Goal: Information Seeking & Learning: Learn about a topic

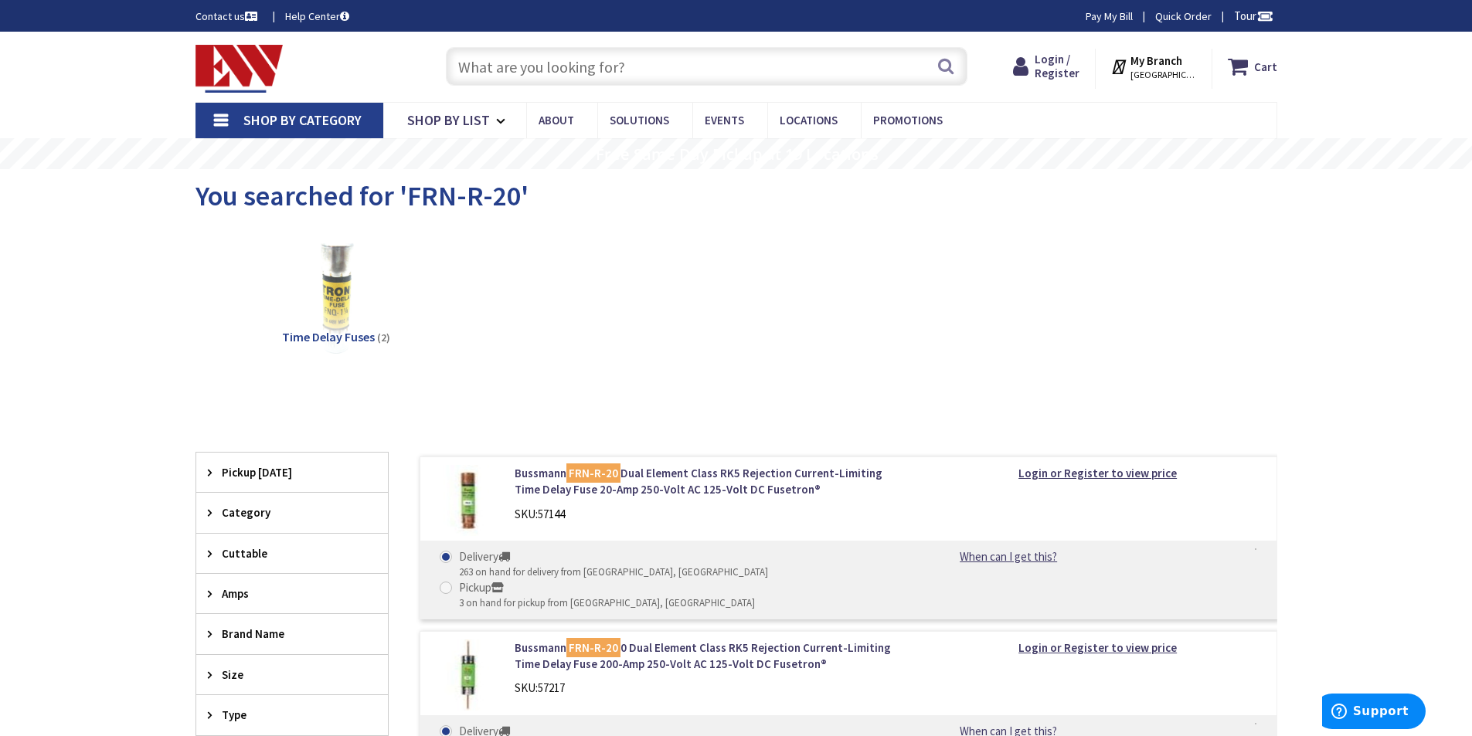
click at [594, 70] on input "text" at bounding box center [707, 66] width 522 height 39
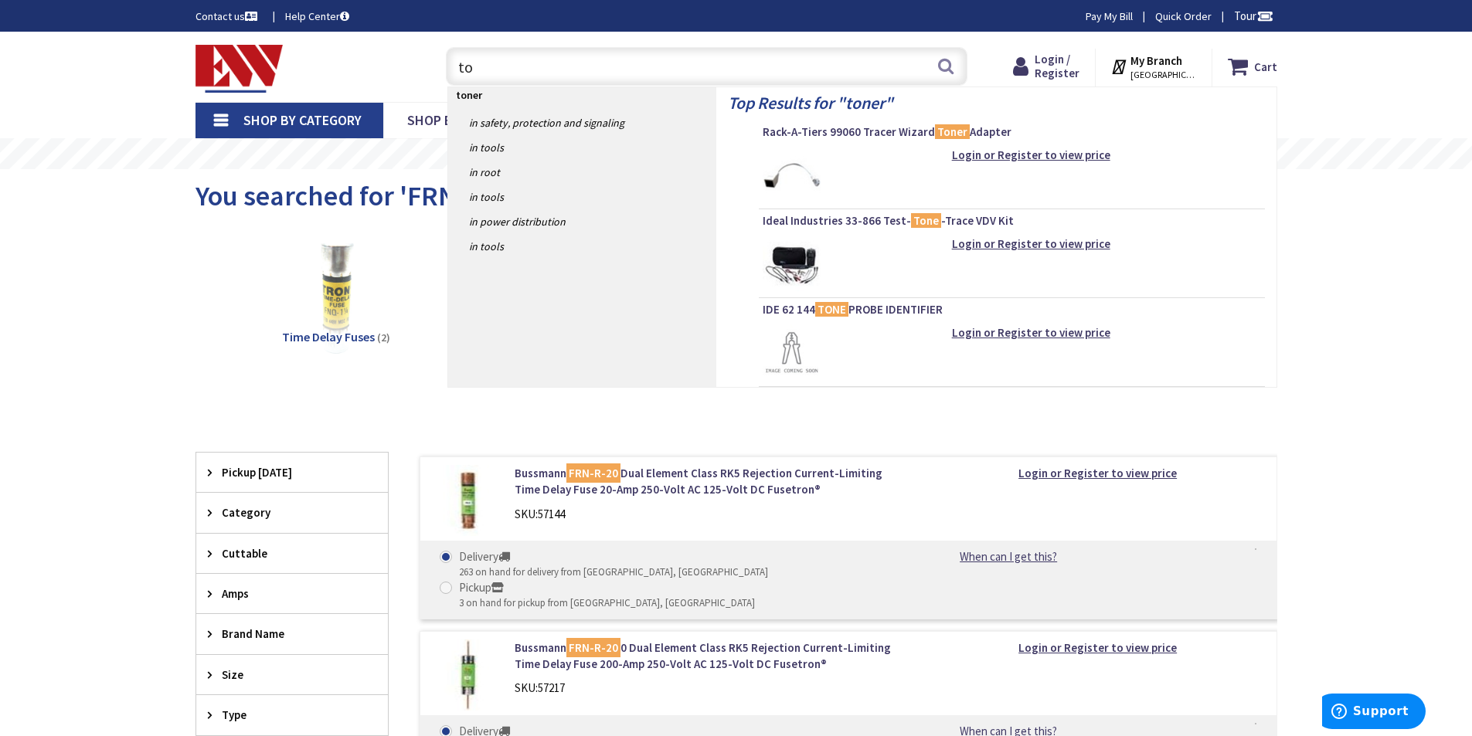
type input "t"
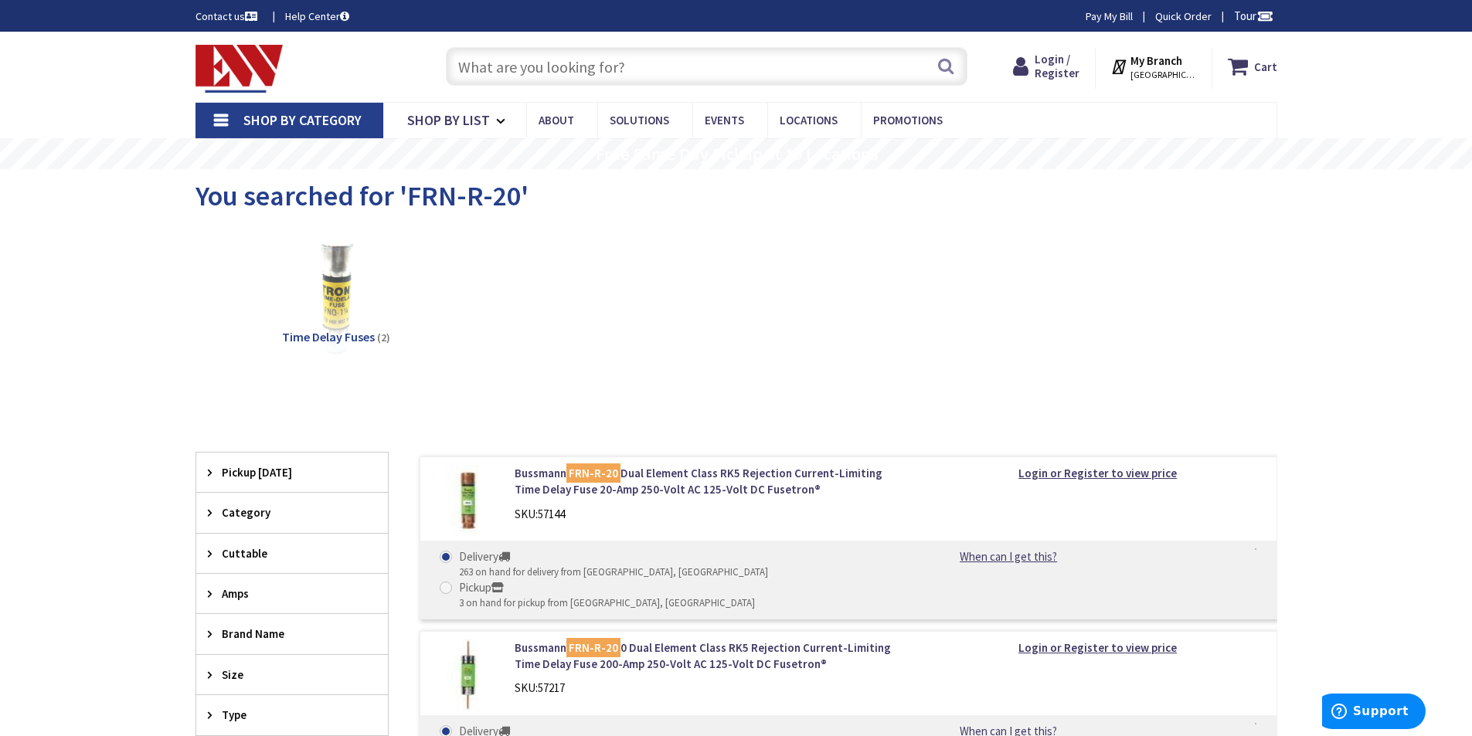
click at [467, 63] on input "text" at bounding box center [707, 66] width 522 height 39
paste input "2327536"
type input "2327536"
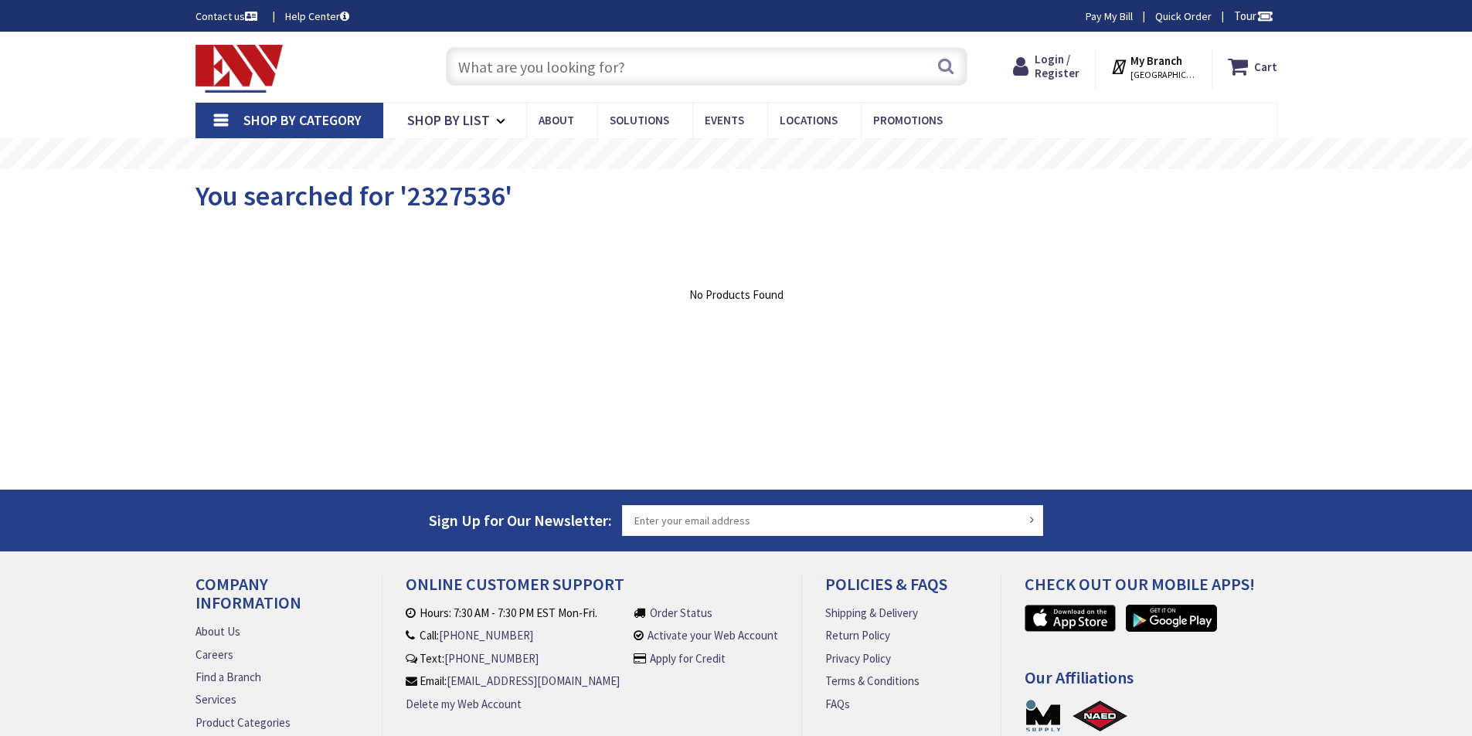
type input "[PERSON_NAME] Playground, [STREET_ADDRESS][US_STATE]"
click at [498, 67] on input "text" at bounding box center [707, 66] width 522 height 39
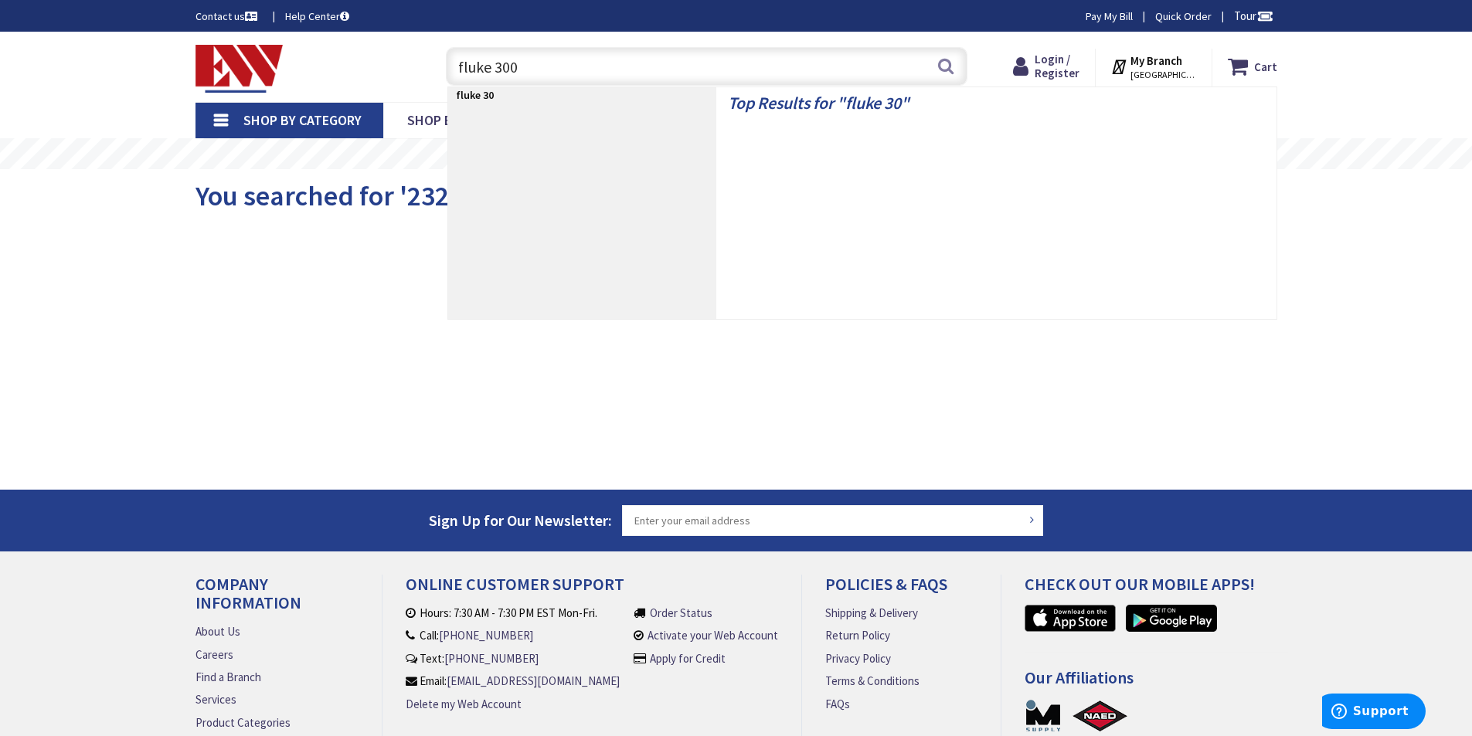
type input "fluke 3000"
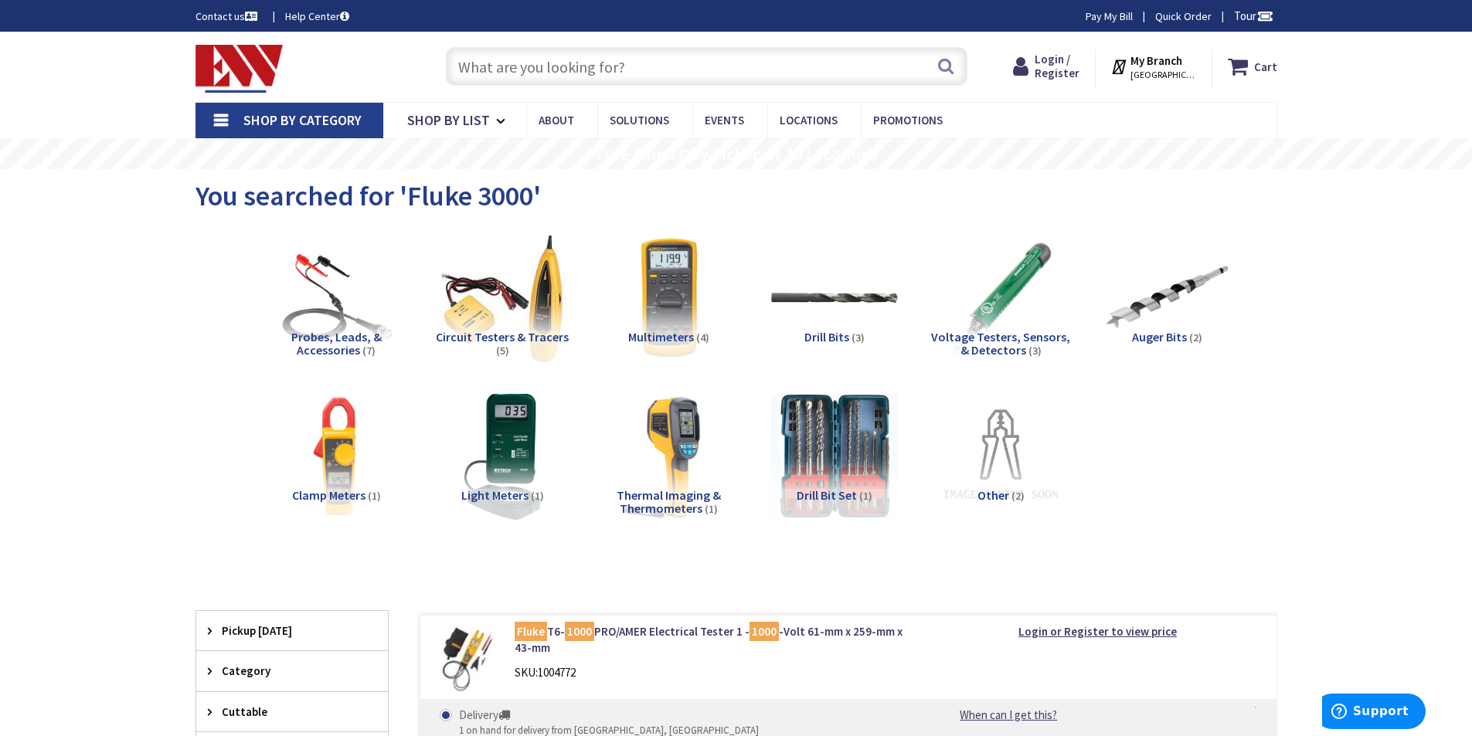
click at [545, 284] on img at bounding box center [502, 298] width 140 height 140
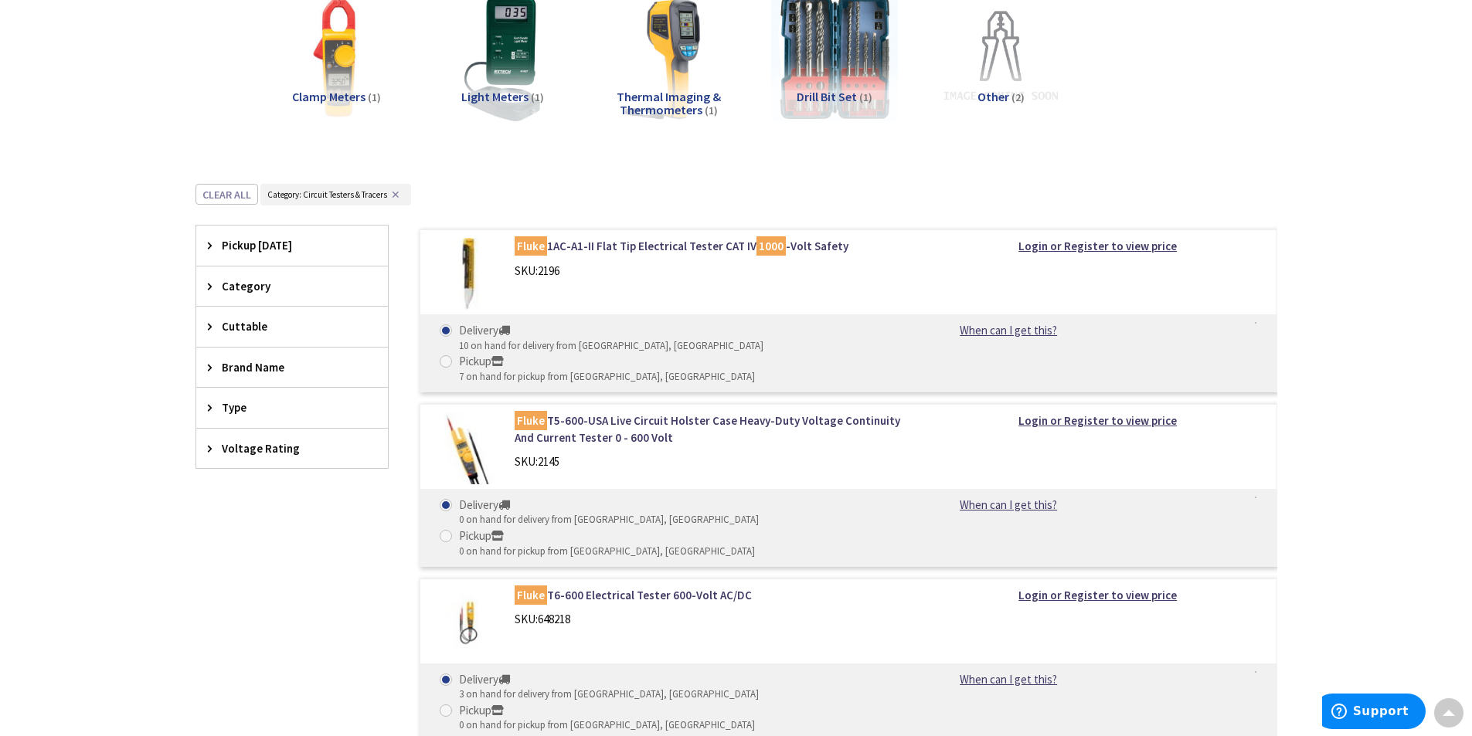
scroll to position [325, 0]
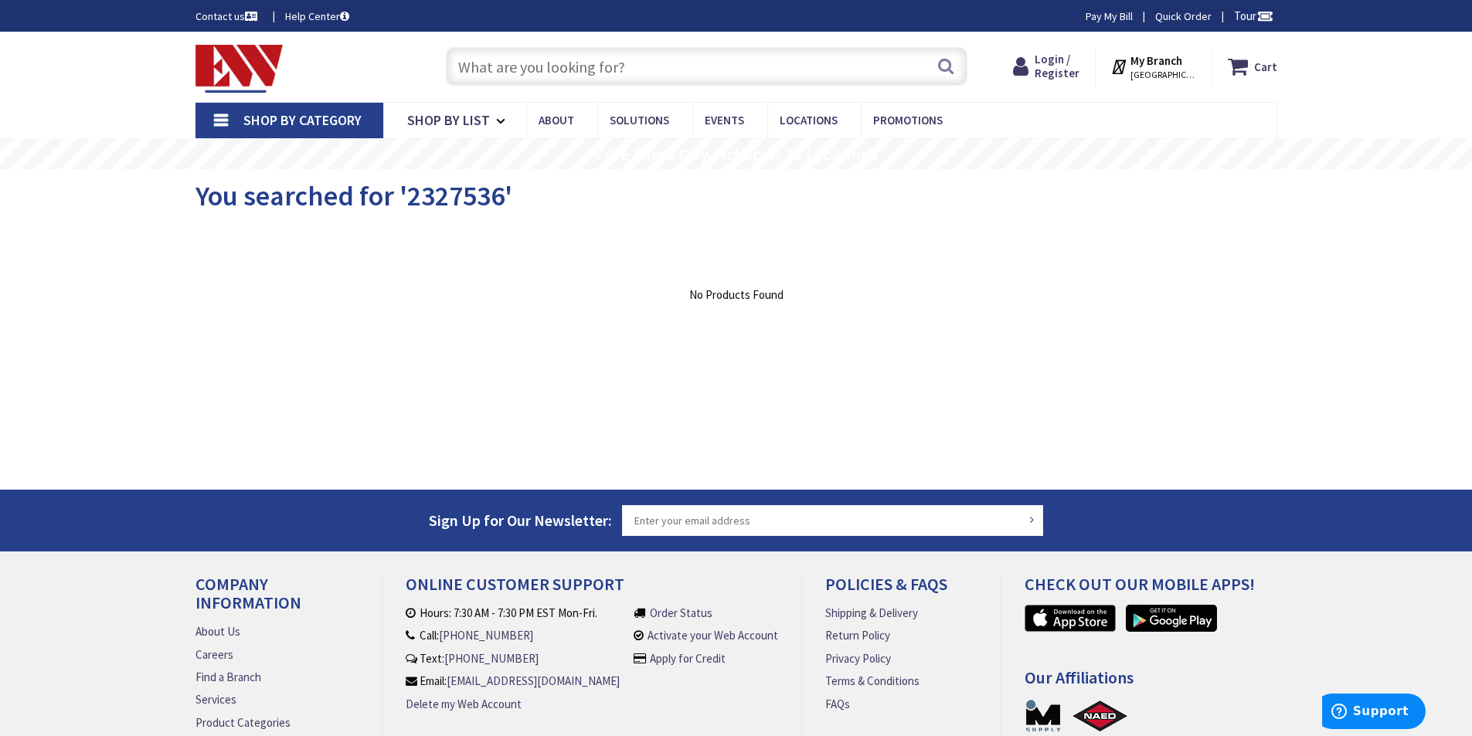
paste input "PRO3000F60-KIT"
type input "PRO3000F60-KIT"
click at [949, 70] on button "Search" at bounding box center [946, 66] width 20 height 35
click at [551, 67] on input "text" at bounding box center [707, 66] width 522 height 39
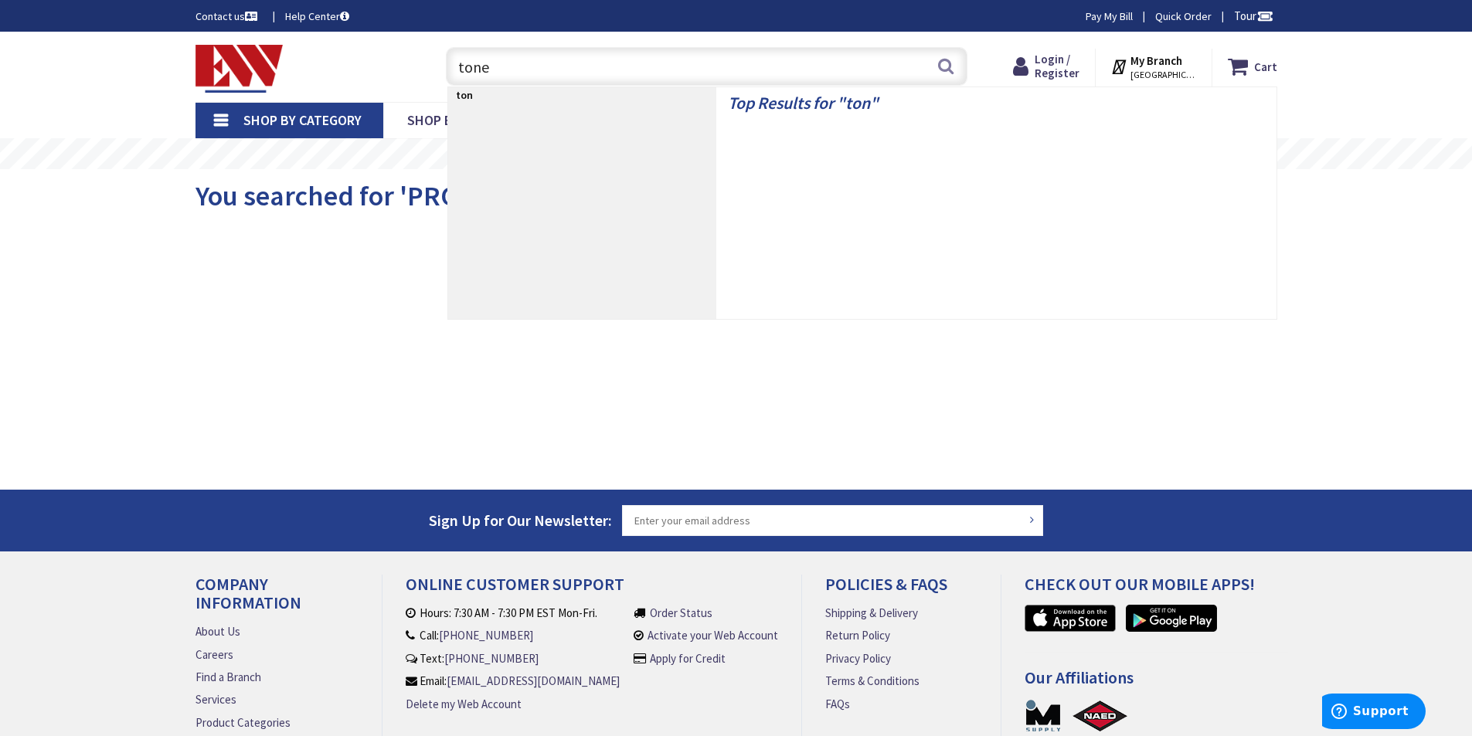
type input "toner"
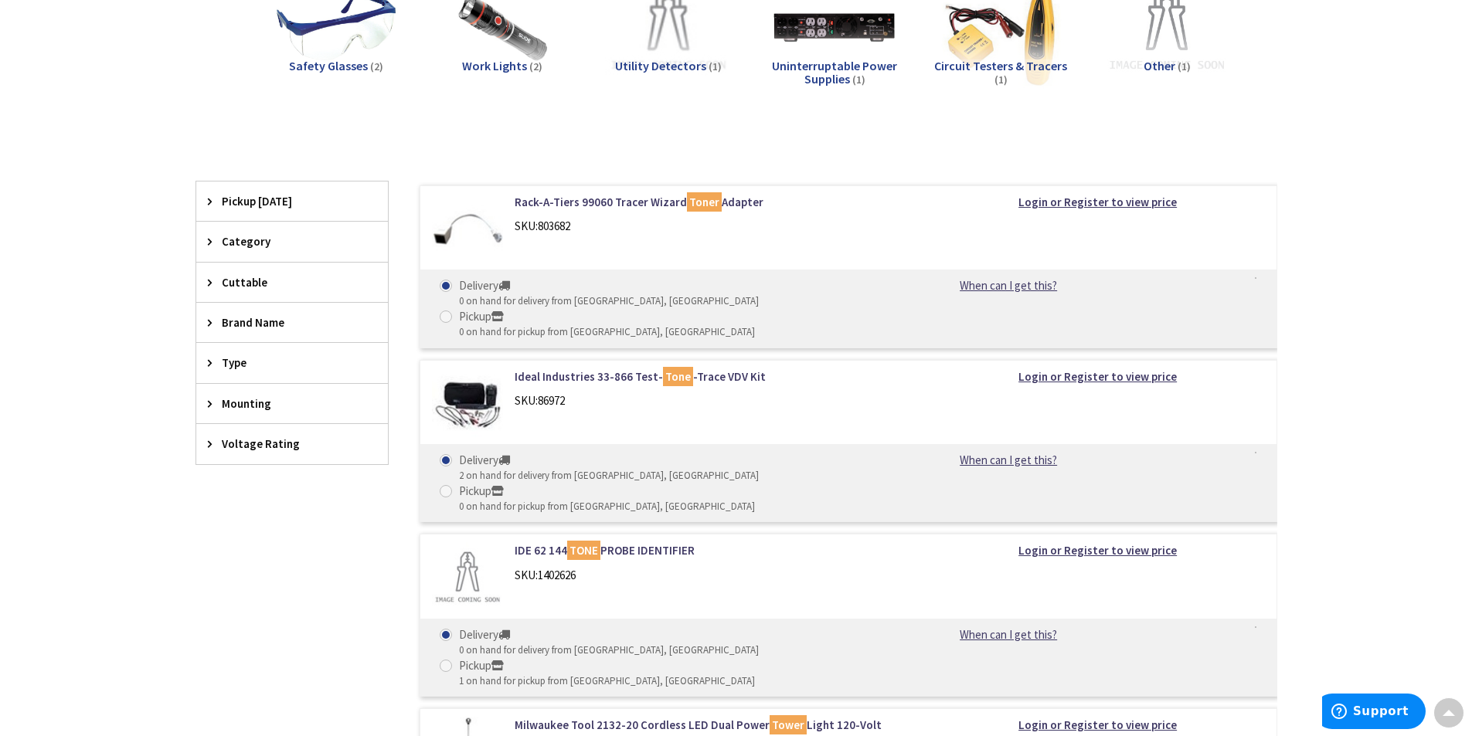
scroll to position [257, 0]
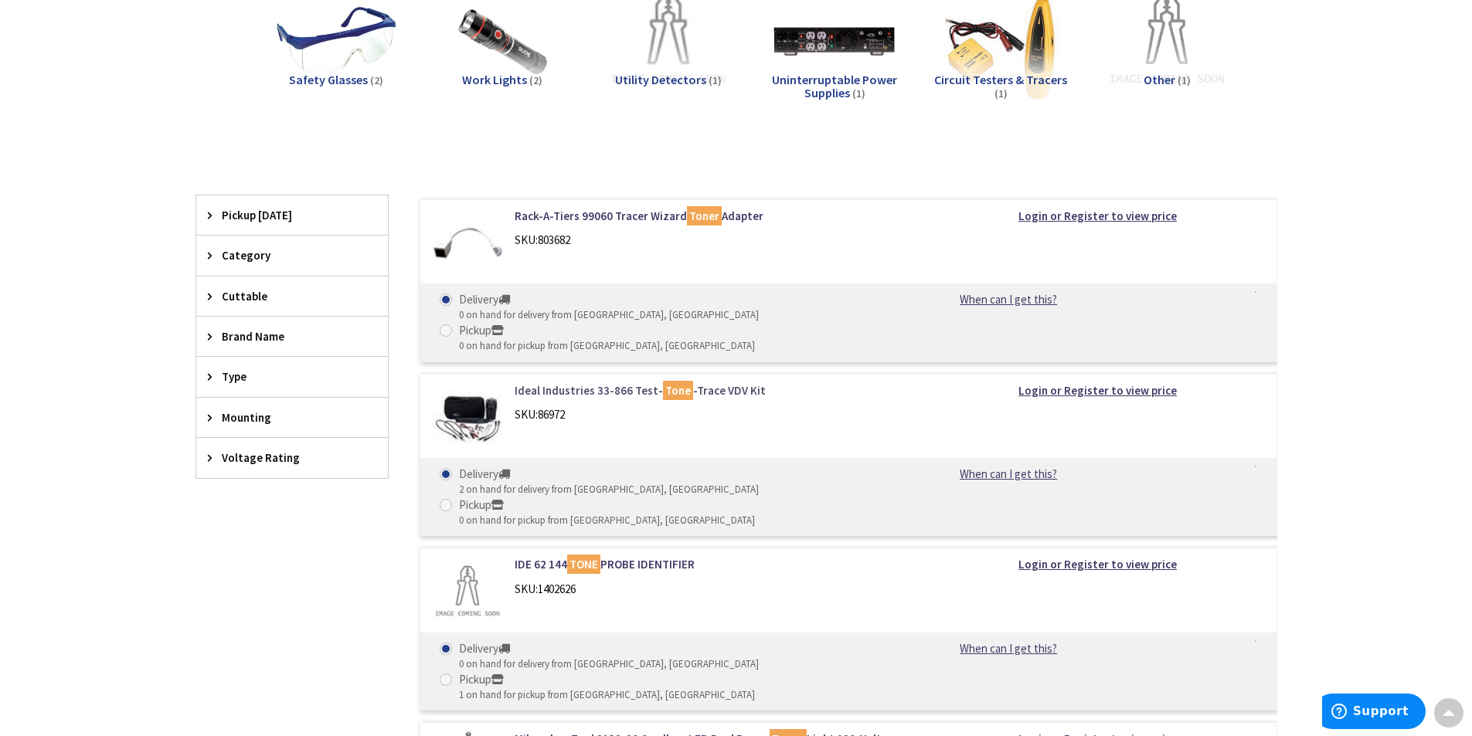
click at [618, 382] on link "Ideal Industries 33-866 Test- Tone -Trace VDV Kit" at bounding box center [711, 390] width 393 height 16
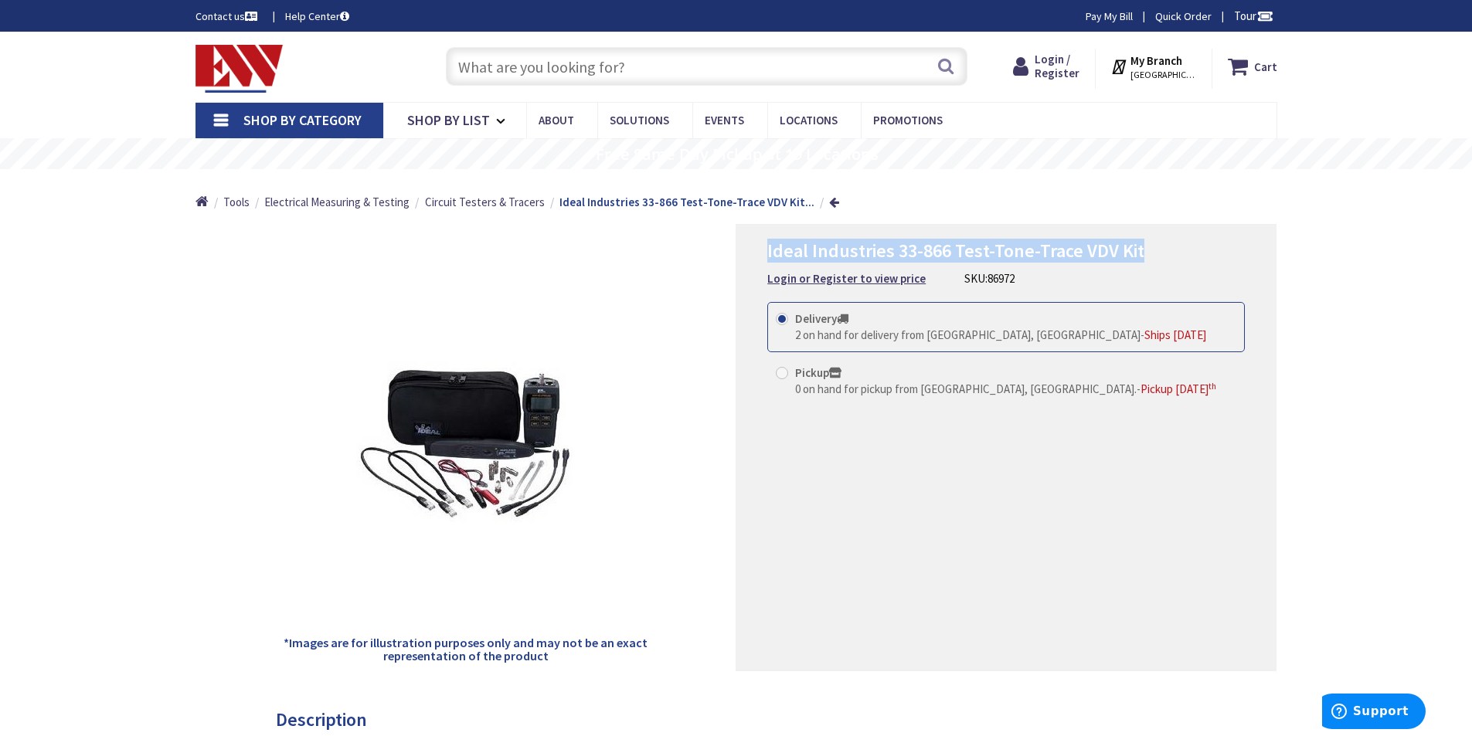
drag, startPoint x: 763, startPoint y: 246, endPoint x: 1173, endPoint y: 253, distance: 409.6
click at [1173, 253] on div "Ideal Industries 33-866 Test-Tone-Trace VDV Kit Login or Register to view price…" at bounding box center [1006, 447] width 541 height 447
copy span "Ideal Industries 33-866 Test-Tone-Trace VDV Kit"
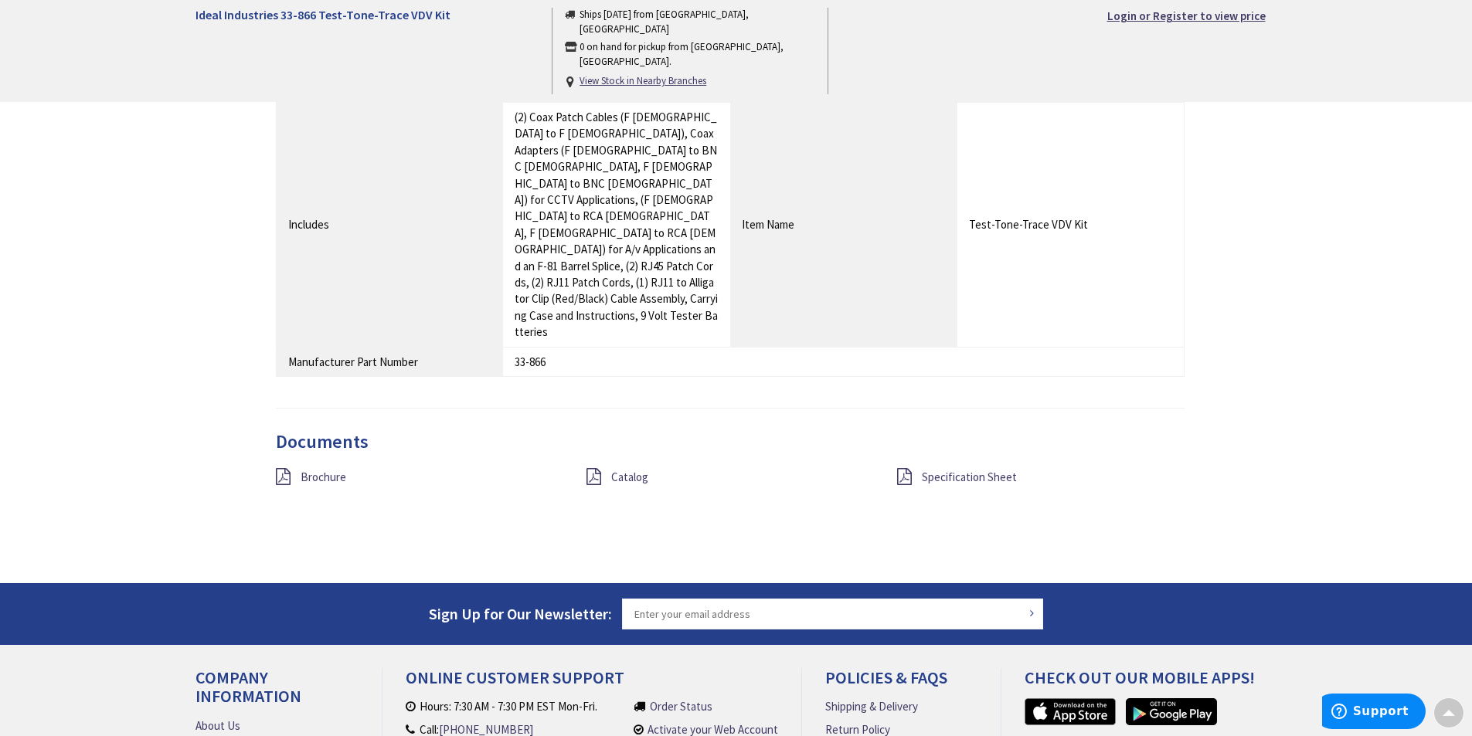
scroll to position [1030, 0]
click at [314, 469] on span "Brochure" at bounding box center [324, 476] width 46 height 15
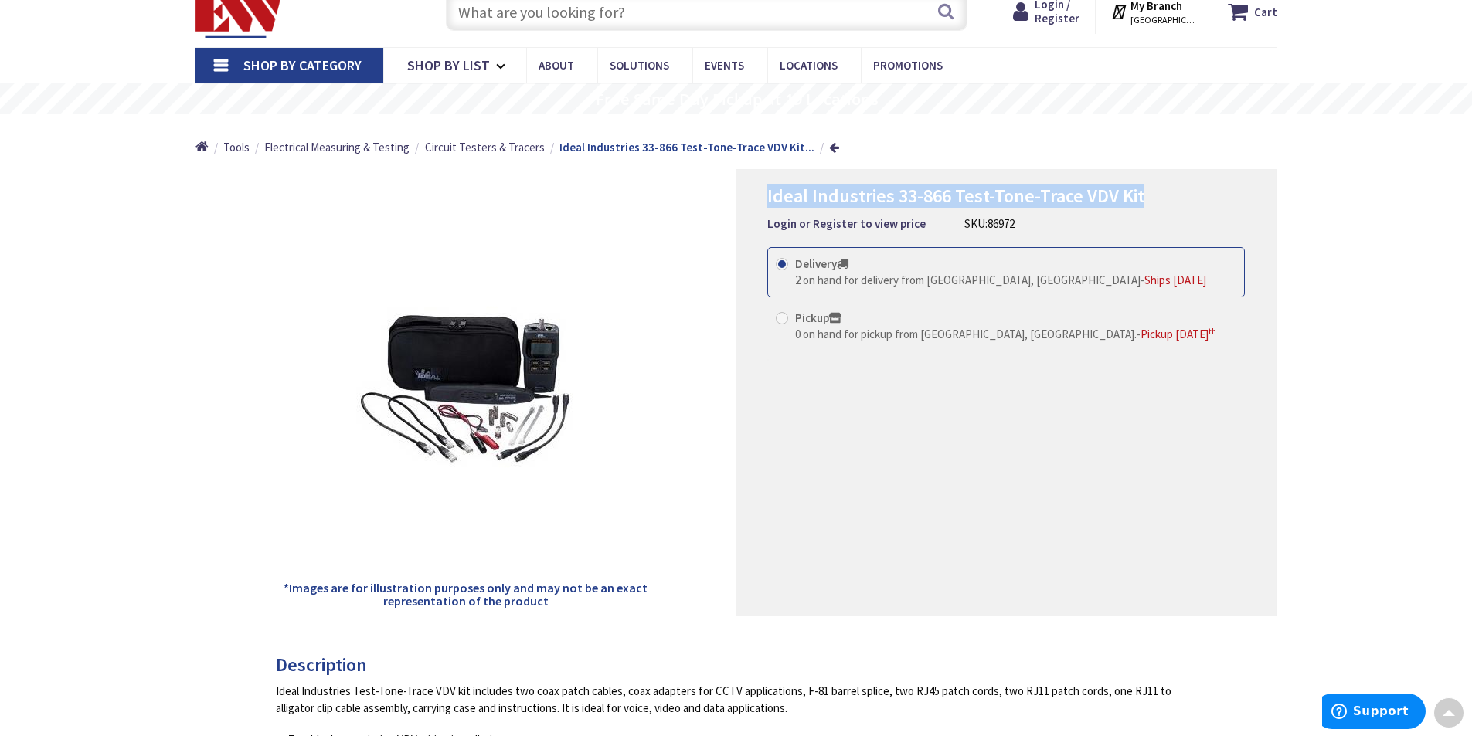
scroll to position [0, 0]
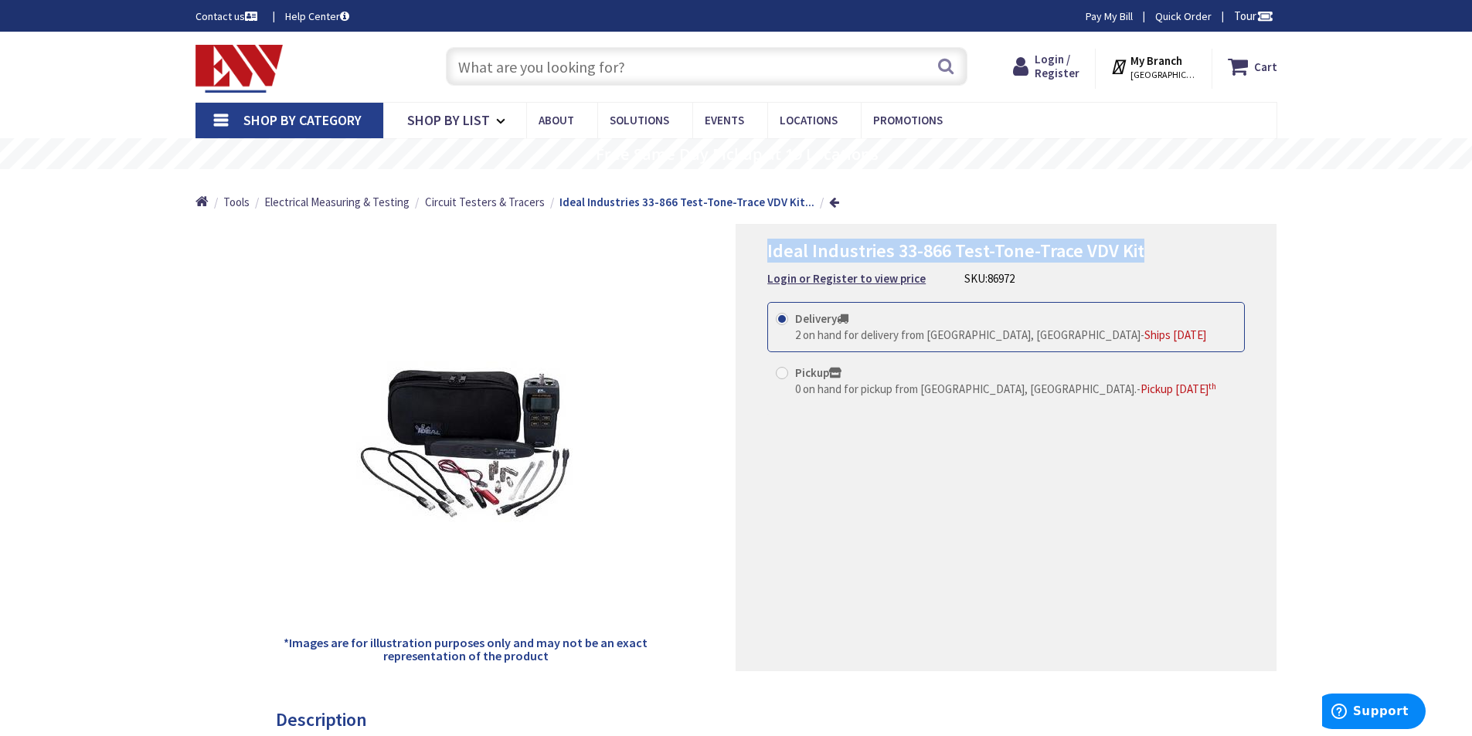
copy span "Ideal Industries 33-866 Test-Tone-Trace VDV Kit"
